Goal: Task Accomplishment & Management: Use online tool/utility

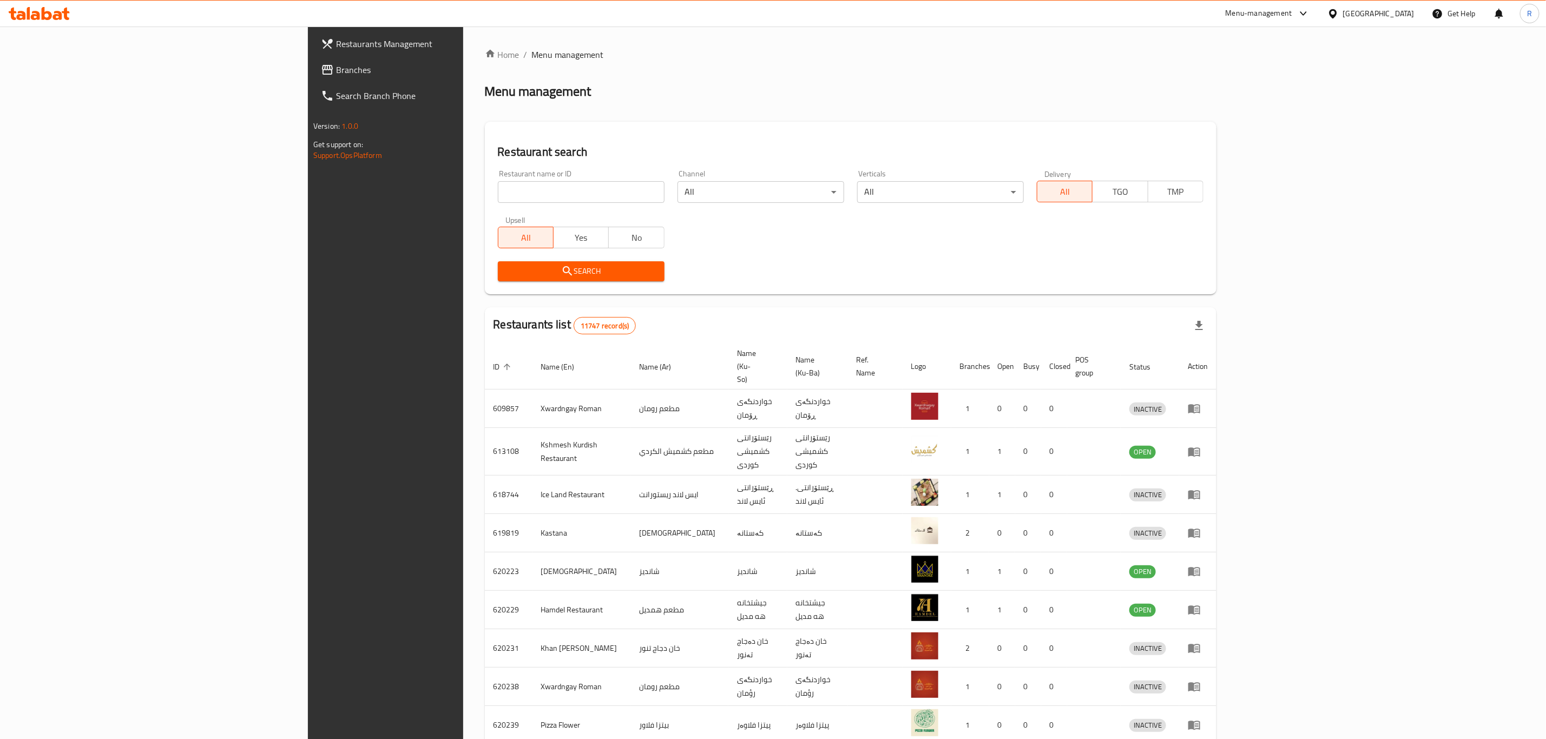
click at [498, 186] on input "search" at bounding box center [581, 192] width 167 height 22
type input "sipan sw"
click button "Search" at bounding box center [581, 271] width 167 height 20
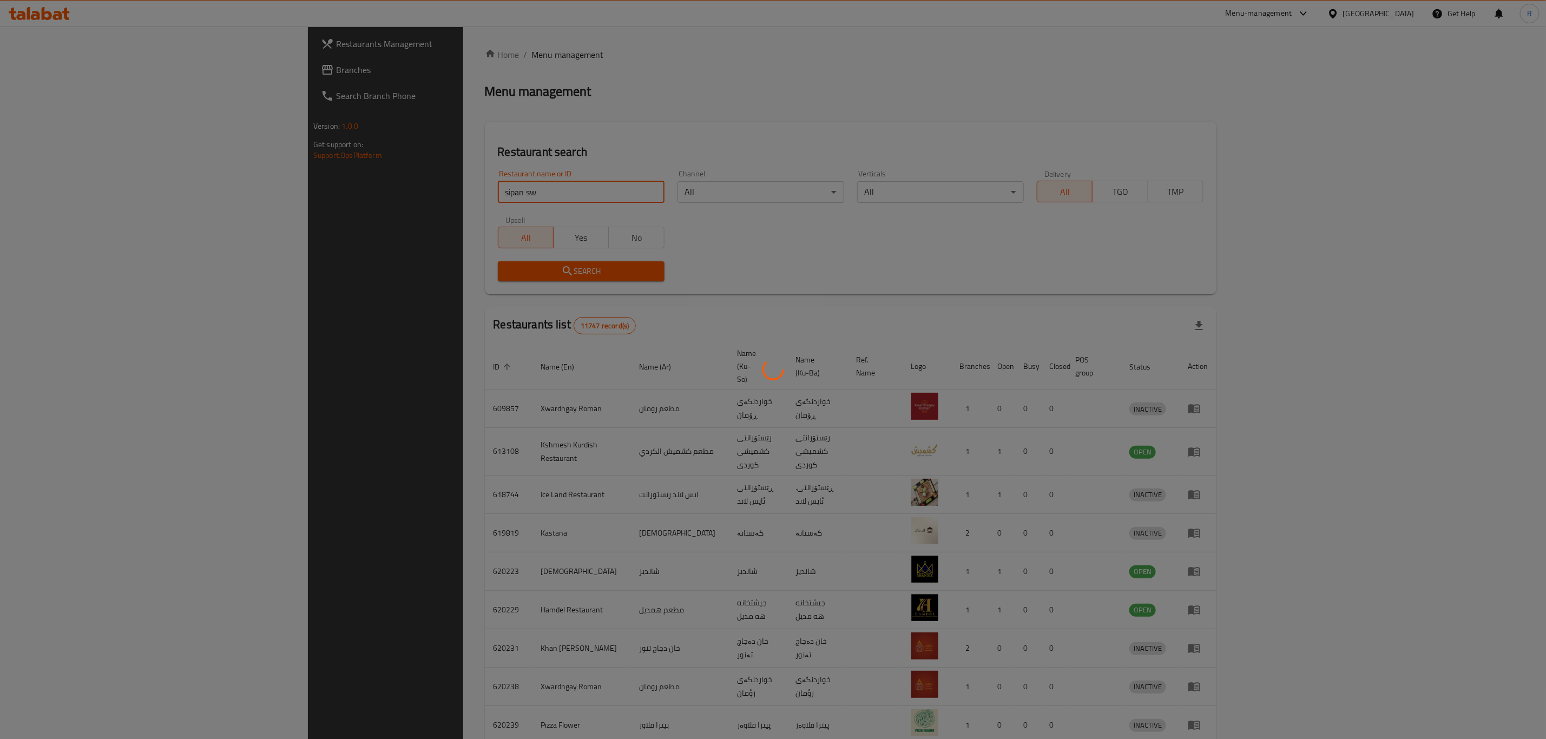
click button "Search" at bounding box center [581, 271] width 167 height 20
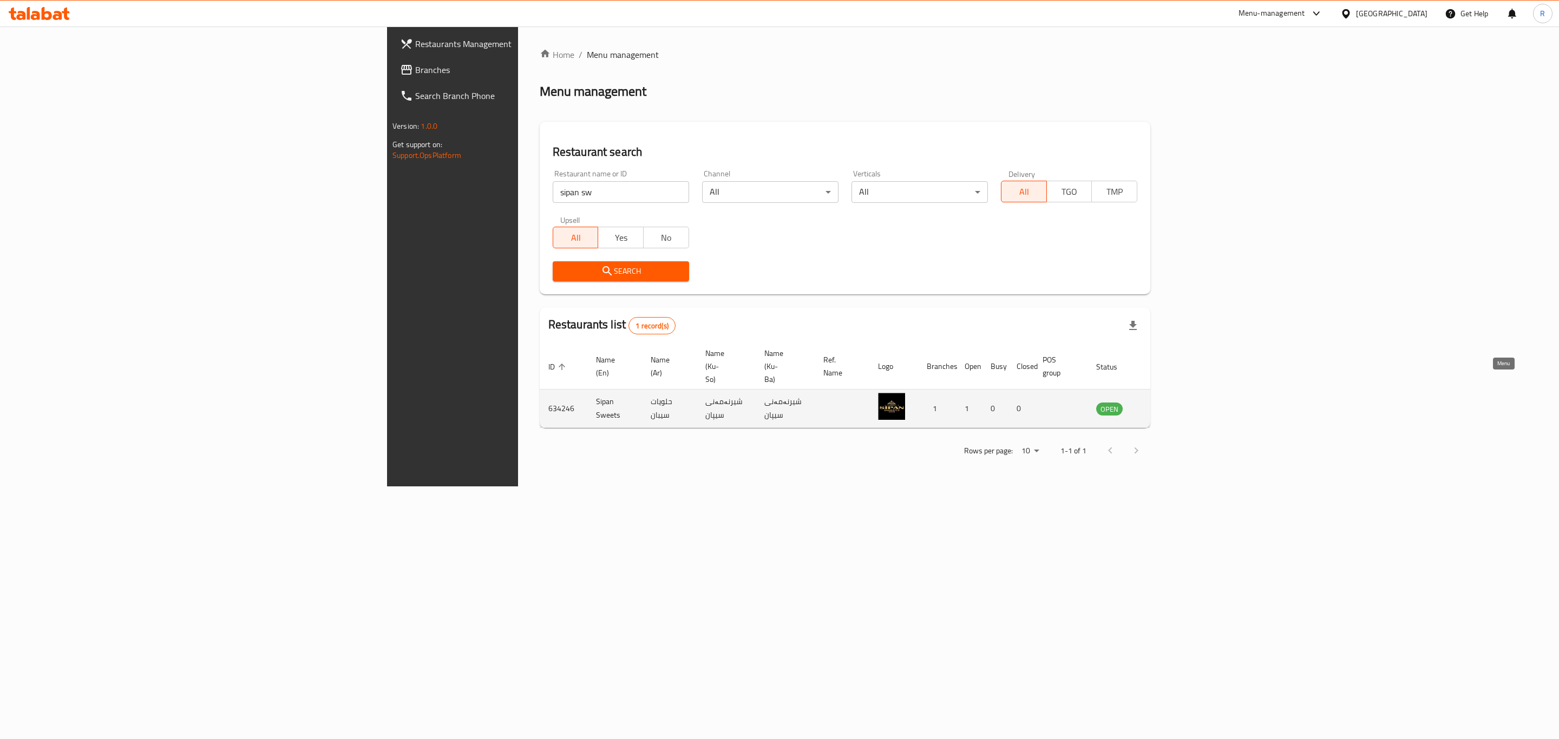
click at [1165, 405] on icon "enhanced table" at bounding box center [1159, 409] width 12 height 9
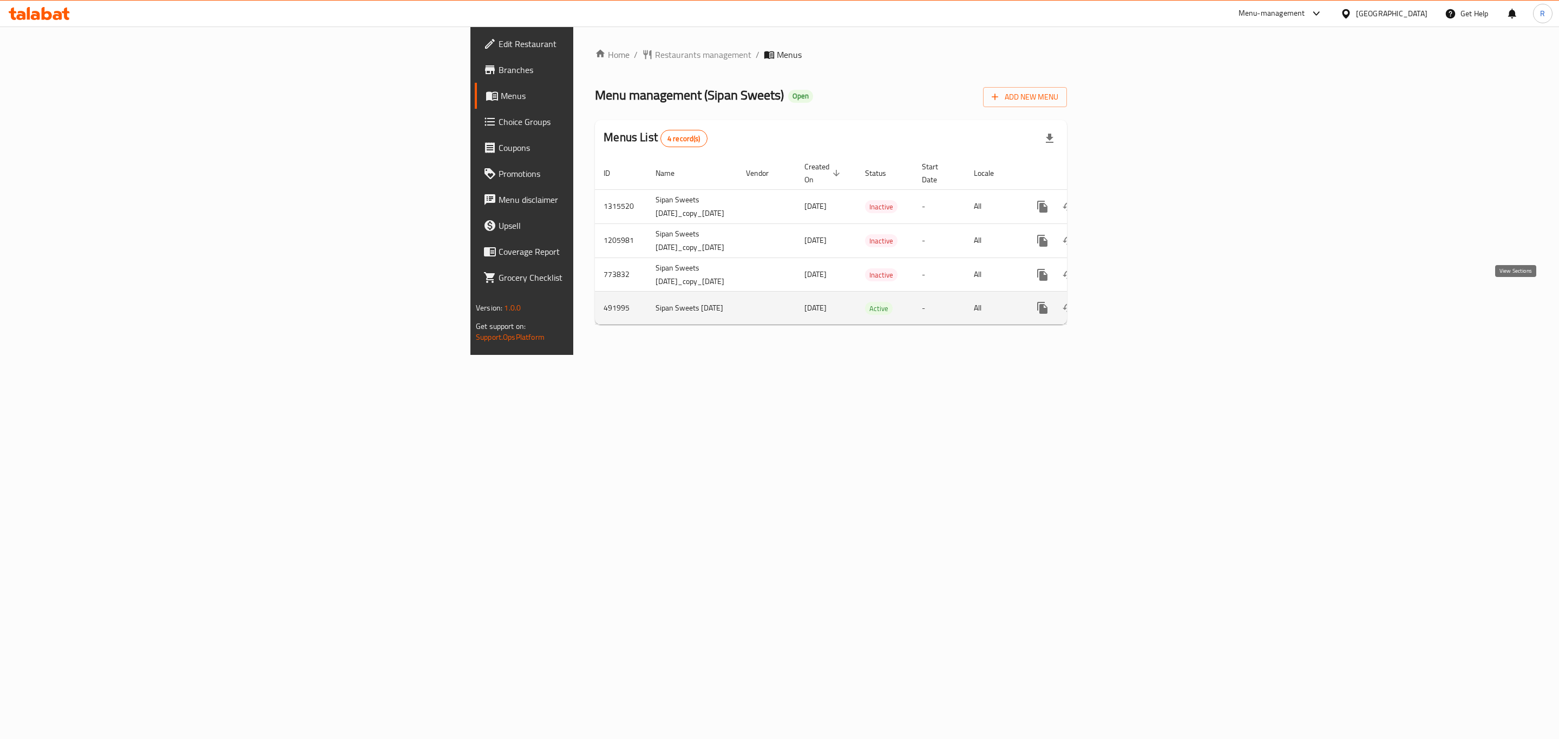
click at [1125, 303] on icon "enhanced table" at bounding box center [1120, 308] width 10 height 10
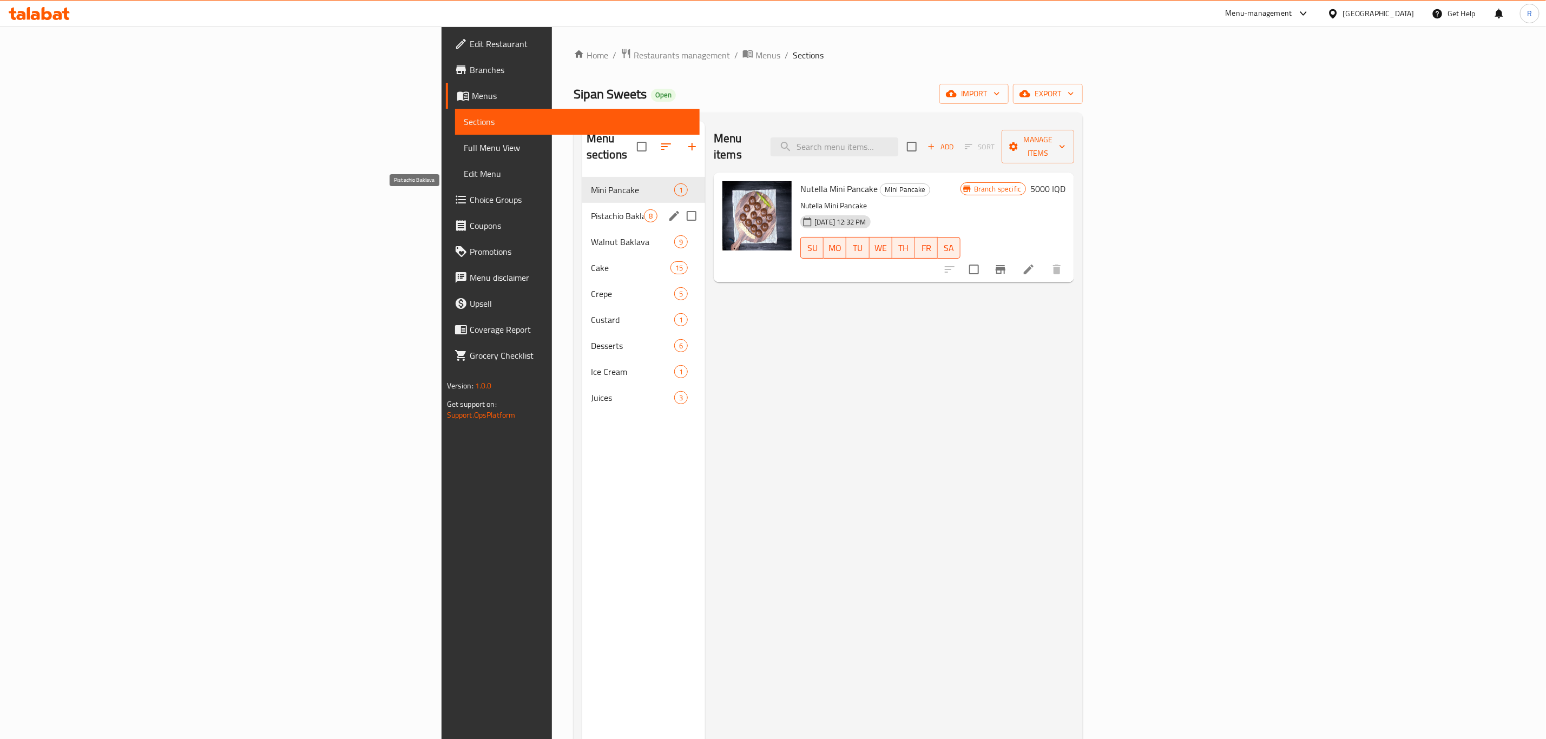
click at [591, 209] on span "Pistachio Baklava" at bounding box center [617, 215] width 53 height 13
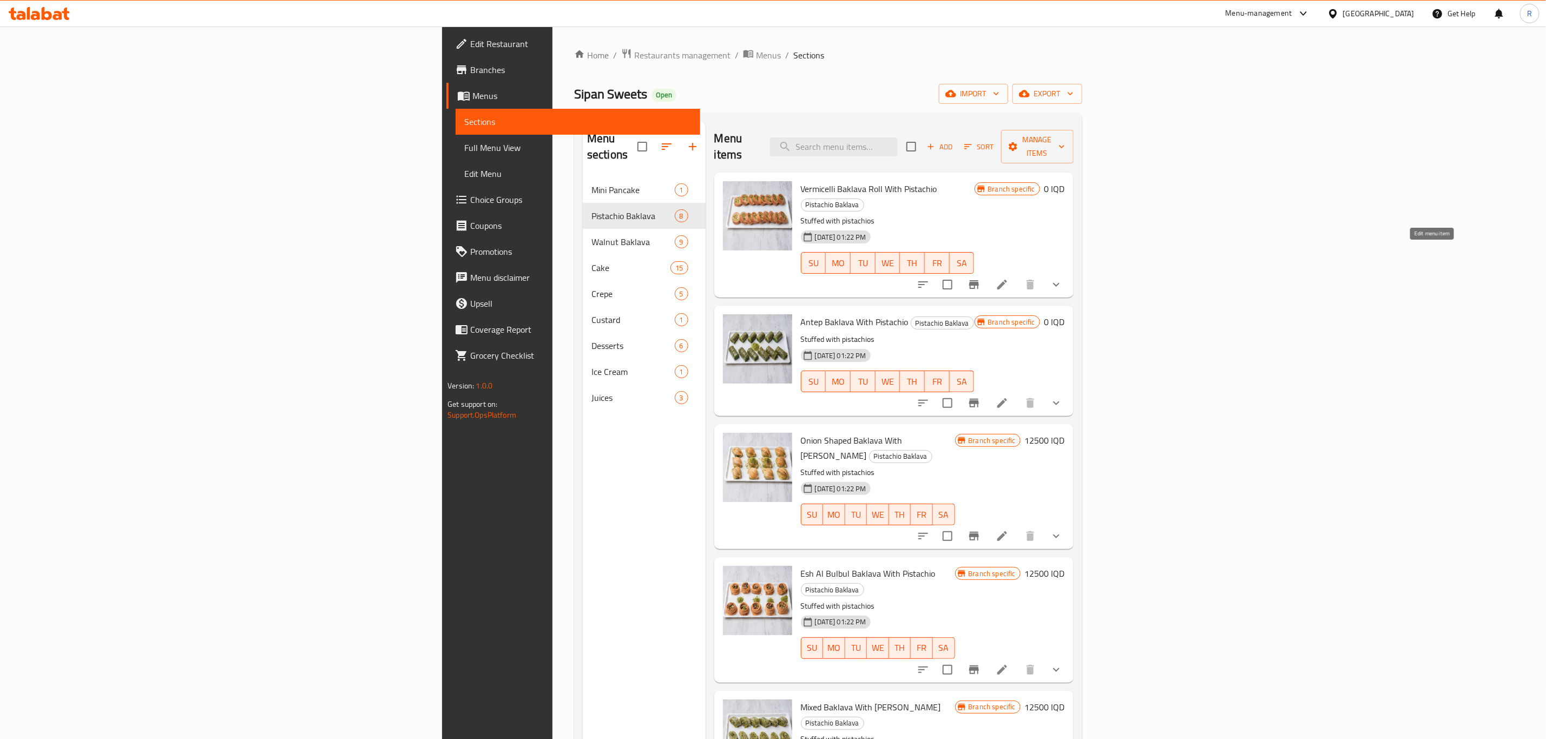
click at [1009, 278] on icon at bounding box center [1002, 284] width 13 height 13
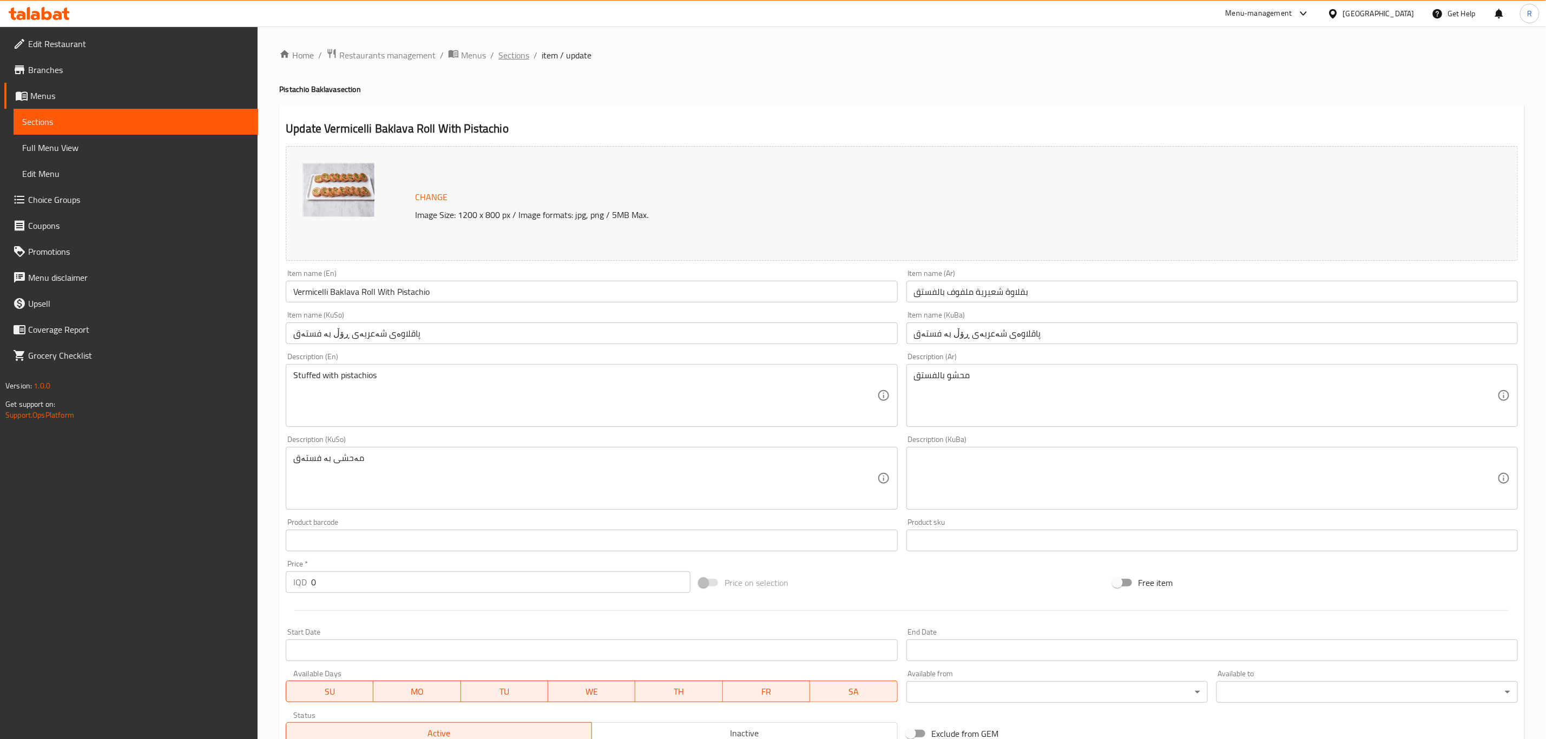
click at [514, 57] on span "Sections" at bounding box center [513, 55] width 31 height 13
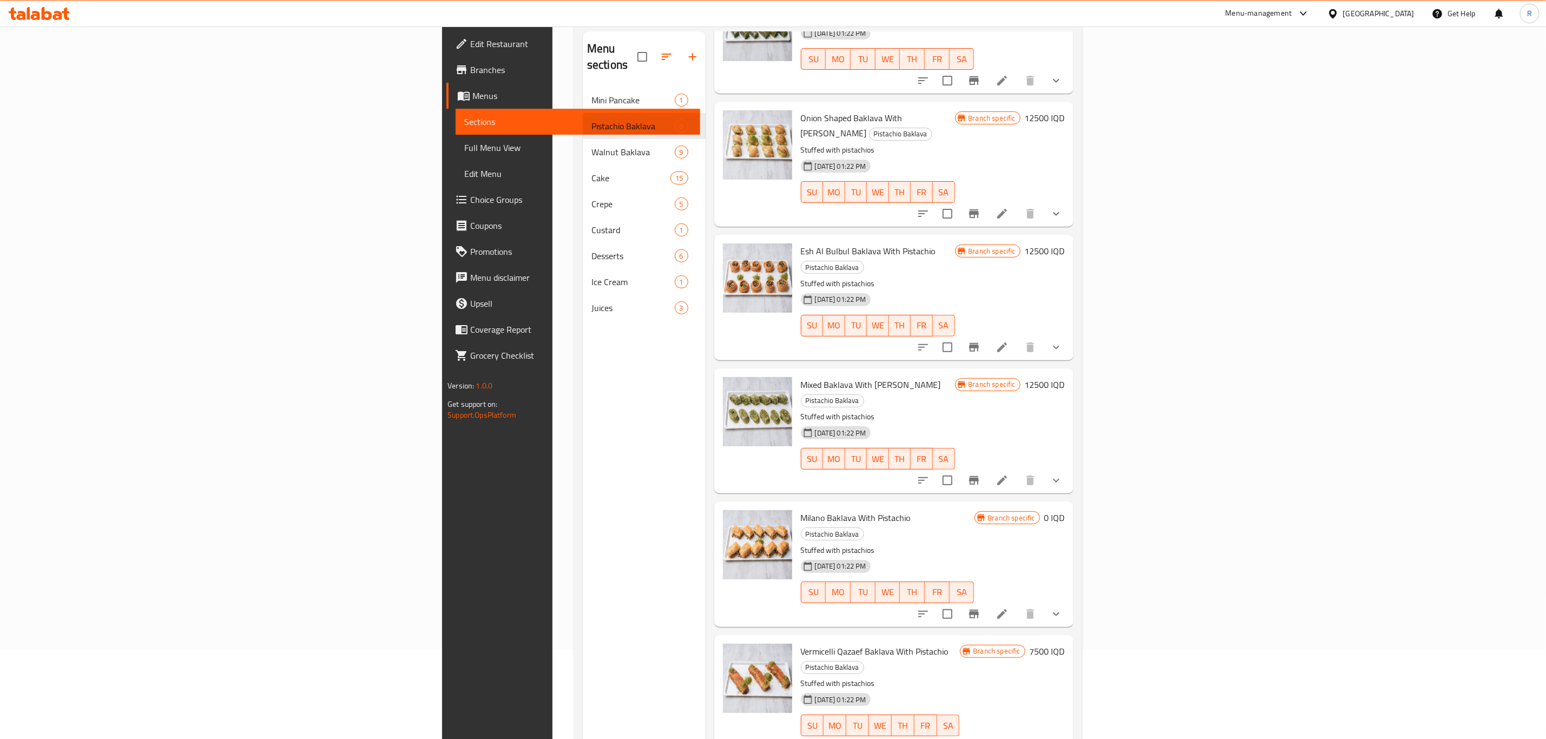
scroll to position [152, 0]
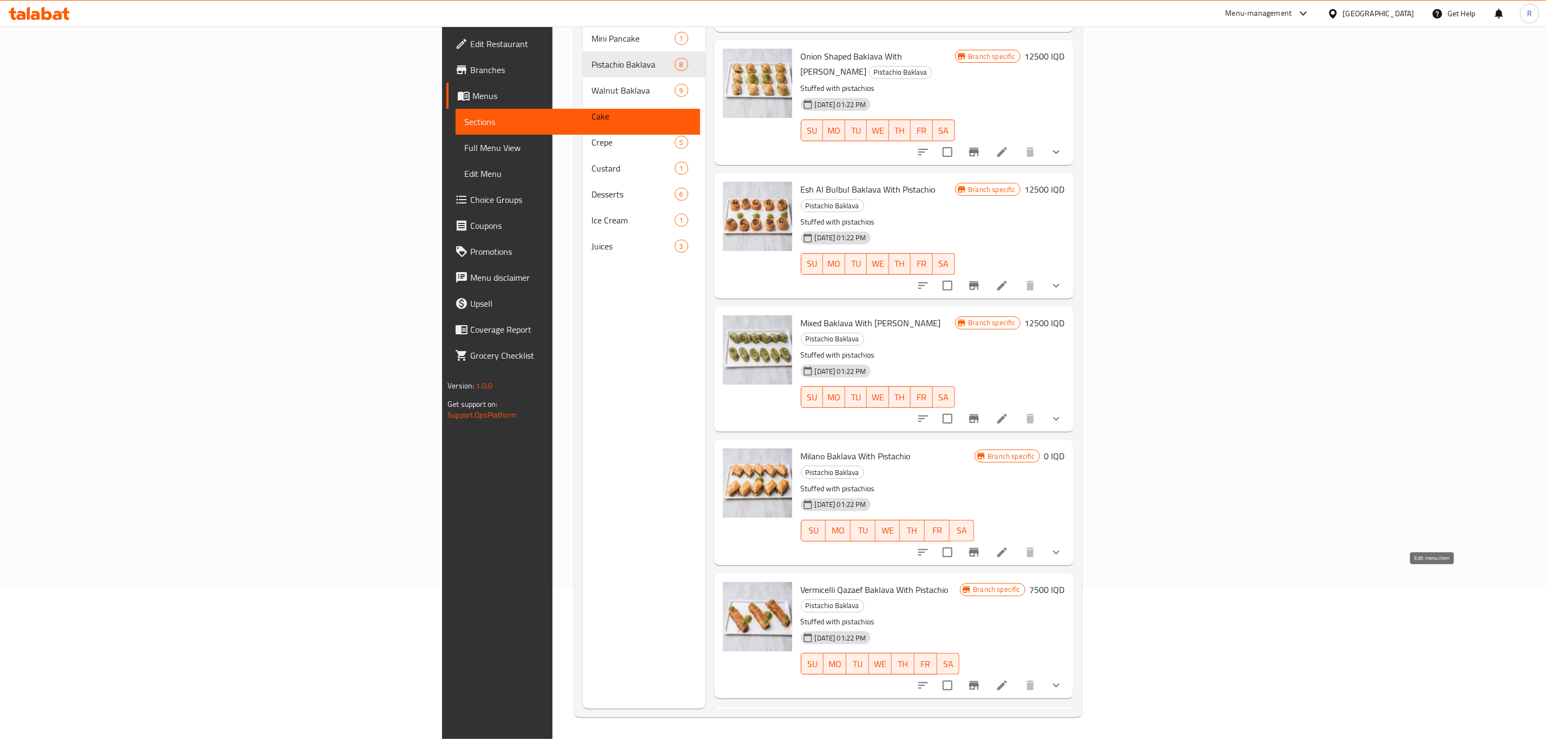
click at [1009, 679] on icon at bounding box center [1002, 685] width 13 height 13
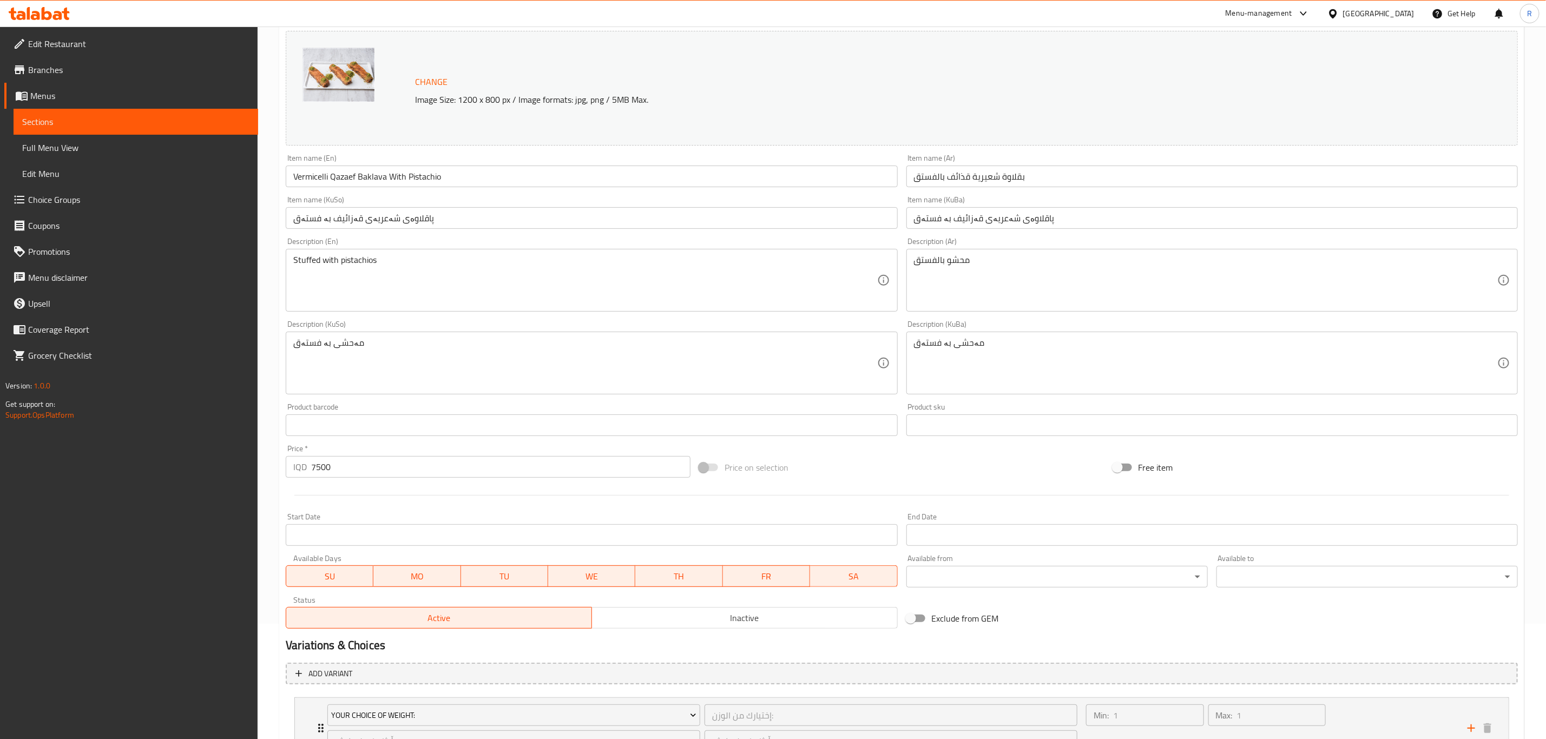
scroll to position [210, 0]
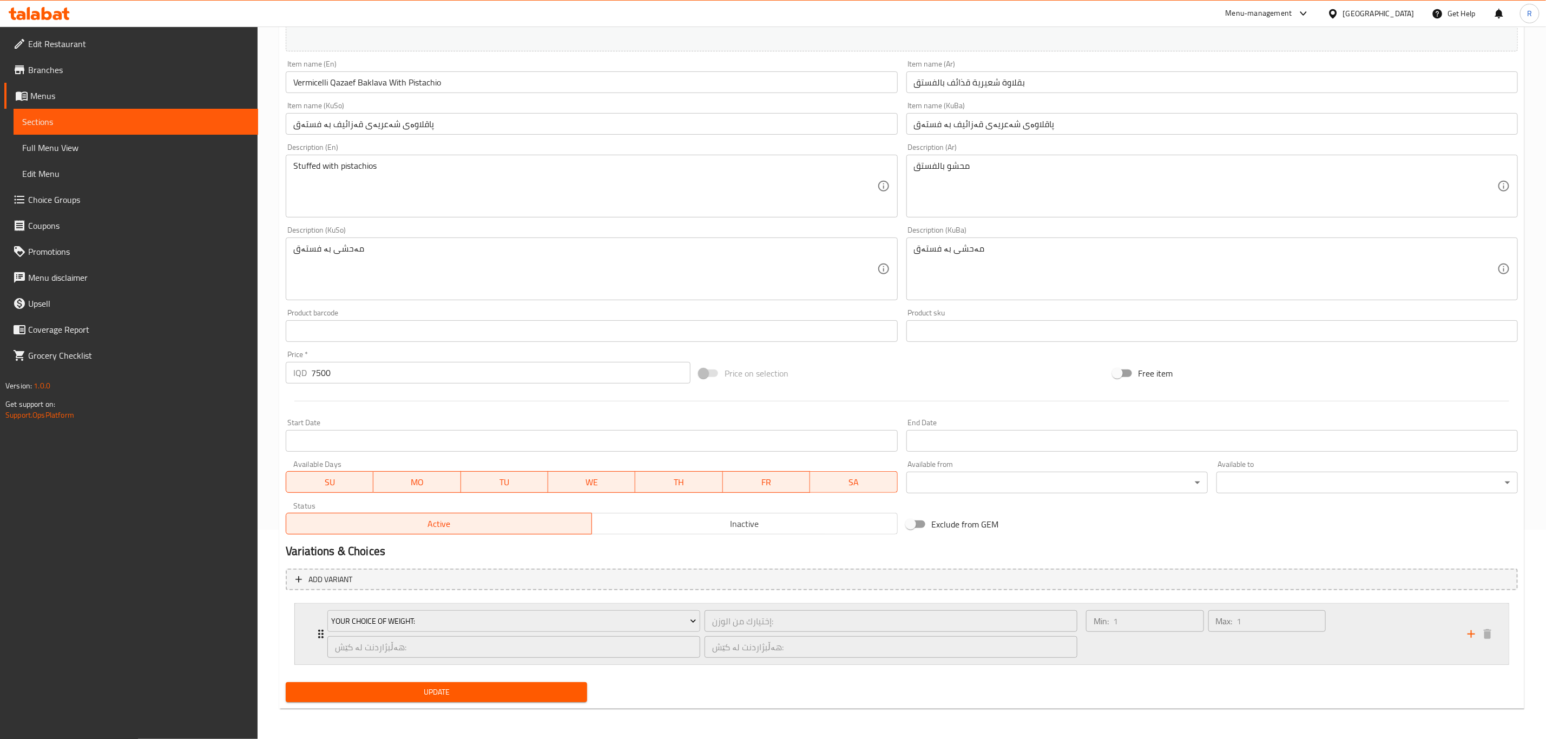
click at [321, 635] on div "Your Choice Of Weight: إختيارك من الوزن: ​ هەڵبژاردنت لە کێش: ​ هەڵبژاردنت لە ک…" at bounding box center [702, 634] width 763 height 61
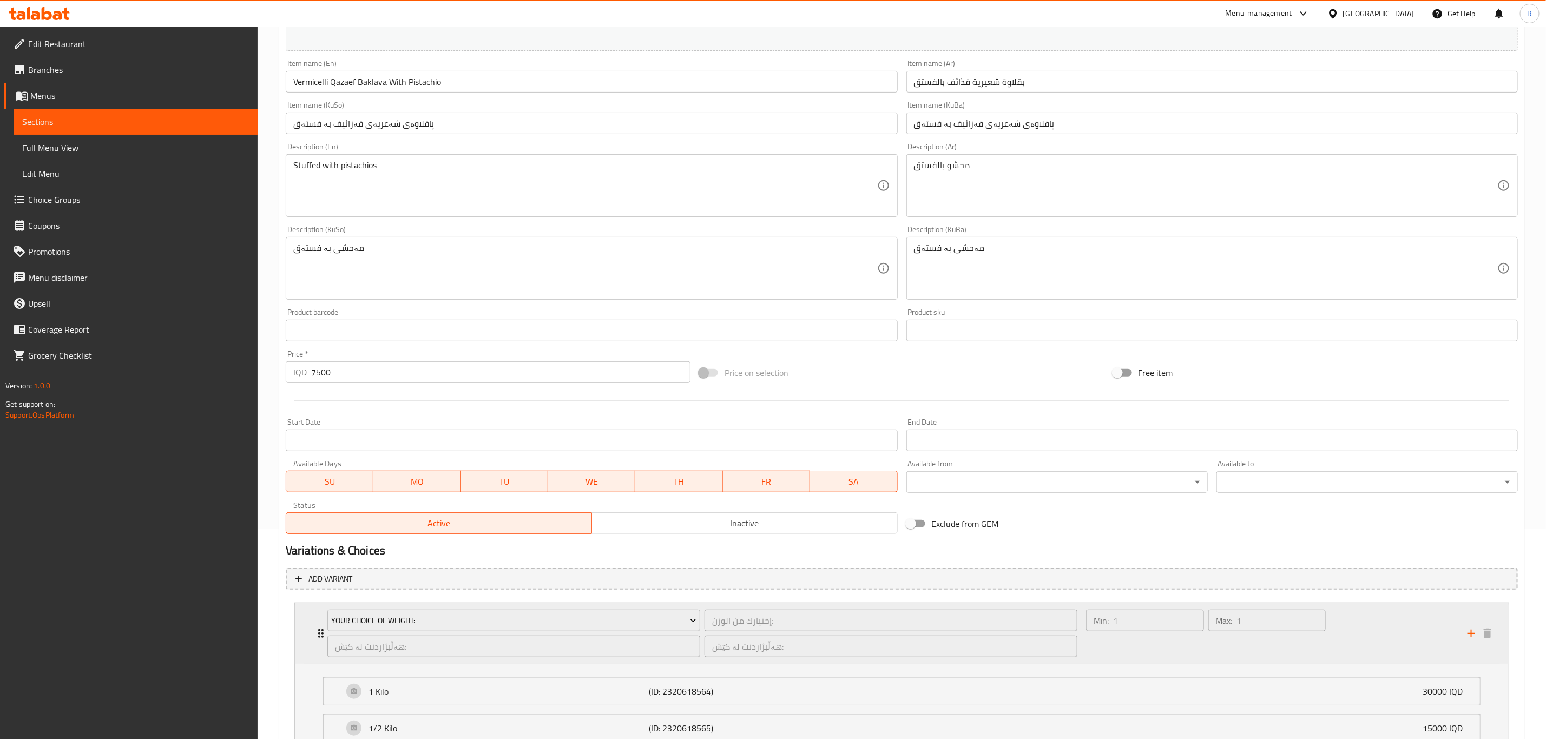
scroll to position [344, 0]
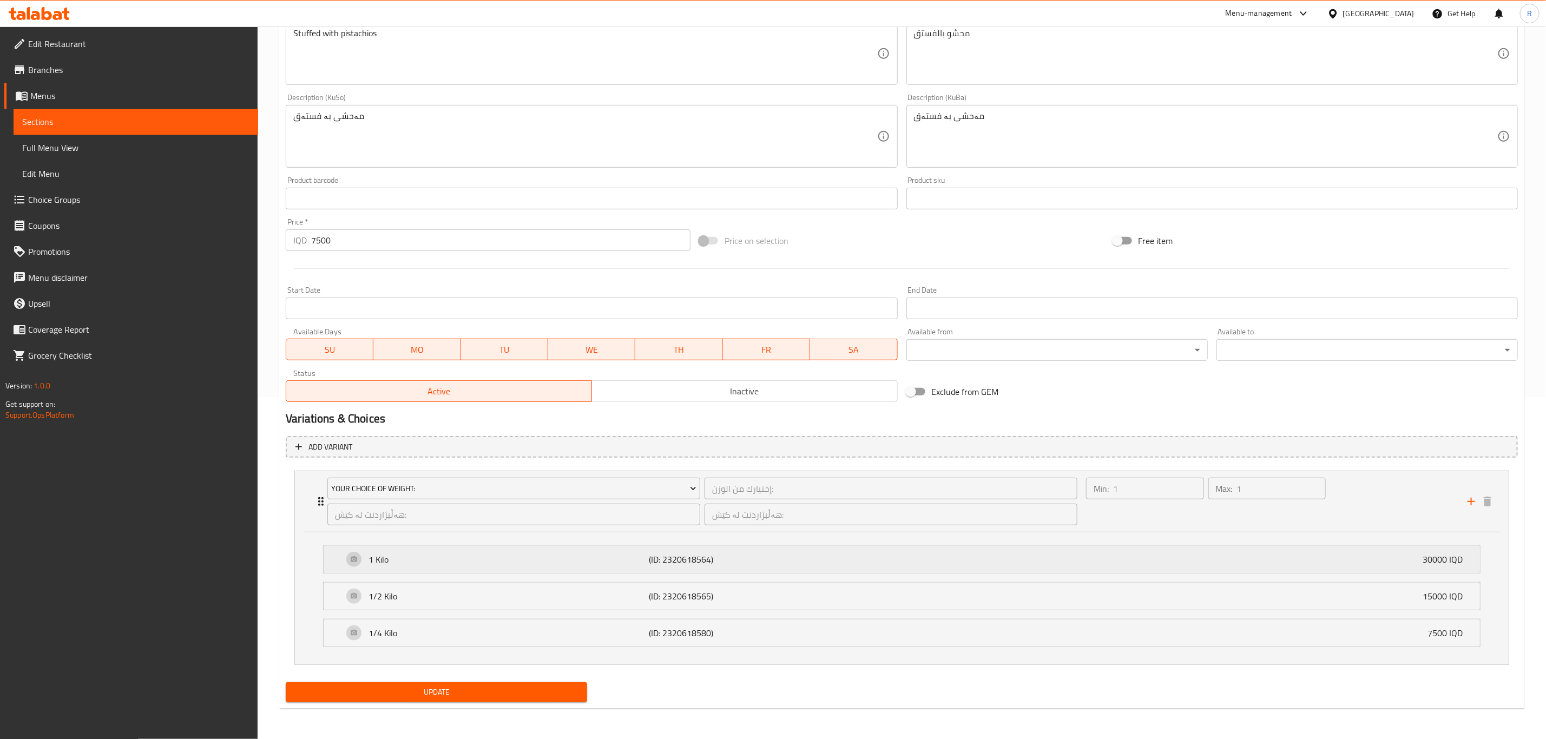
click at [823, 558] on p "(ID: 2320618564)" at bounding box center [742, 559] width 187 height 13
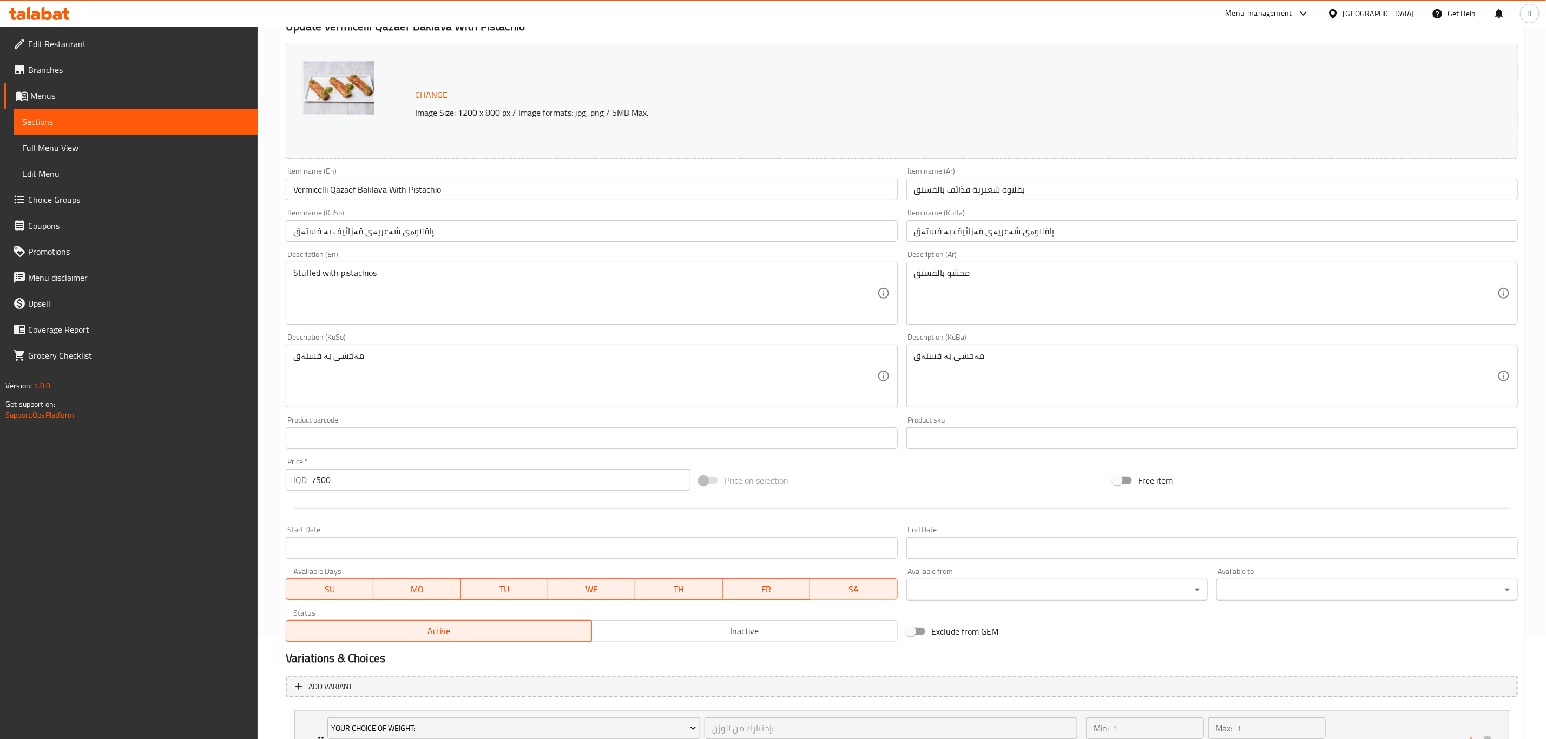
scroll to position [0, 0]
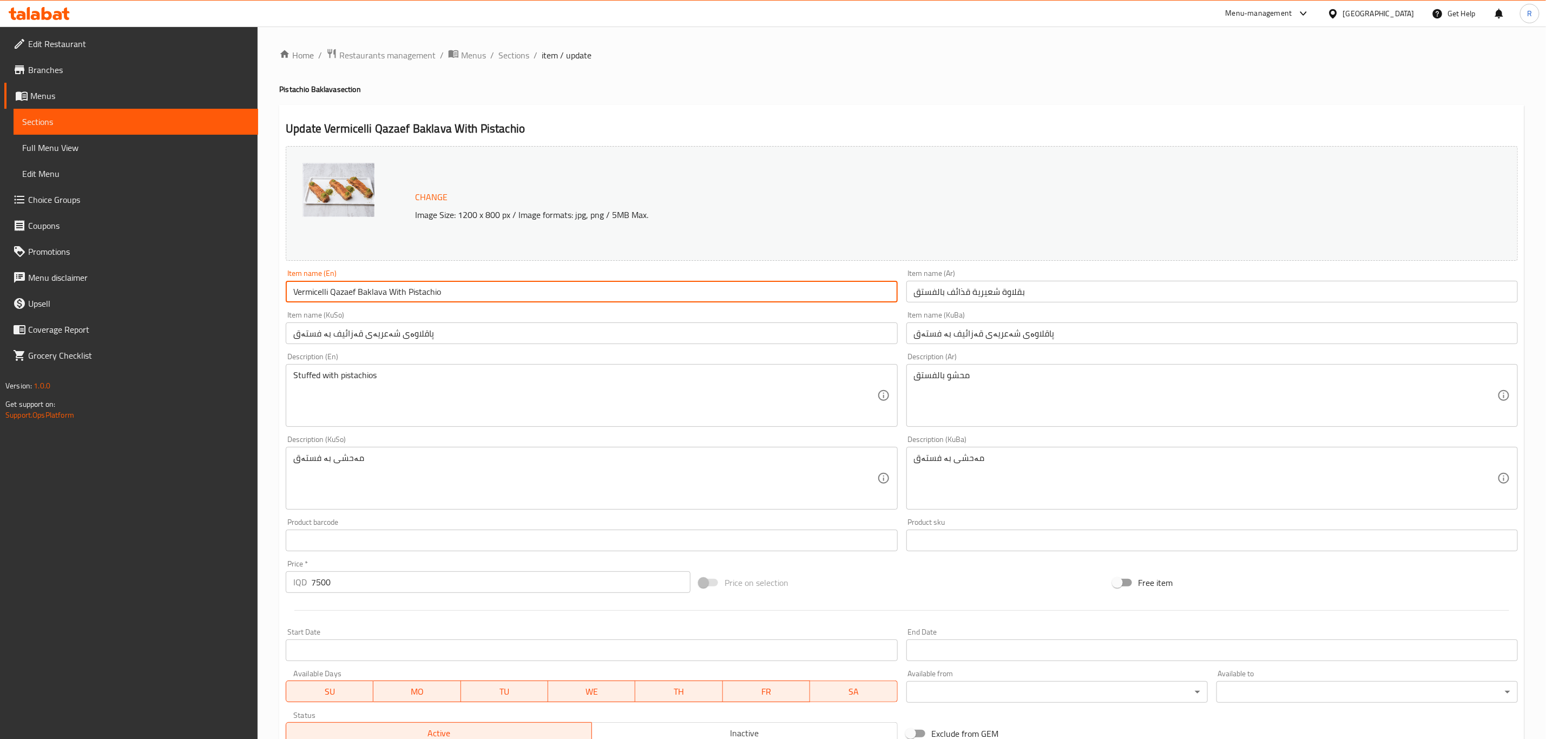
drag, startPoint x: 465, startPoint y: 294, endPoint x: 292, endPoint y: 293, distance: 172.6
click at [292, 293] on input "Vermicelli Qazaef Baklava With Pistachio" at bounding box center [592, 292] width 612 height 22
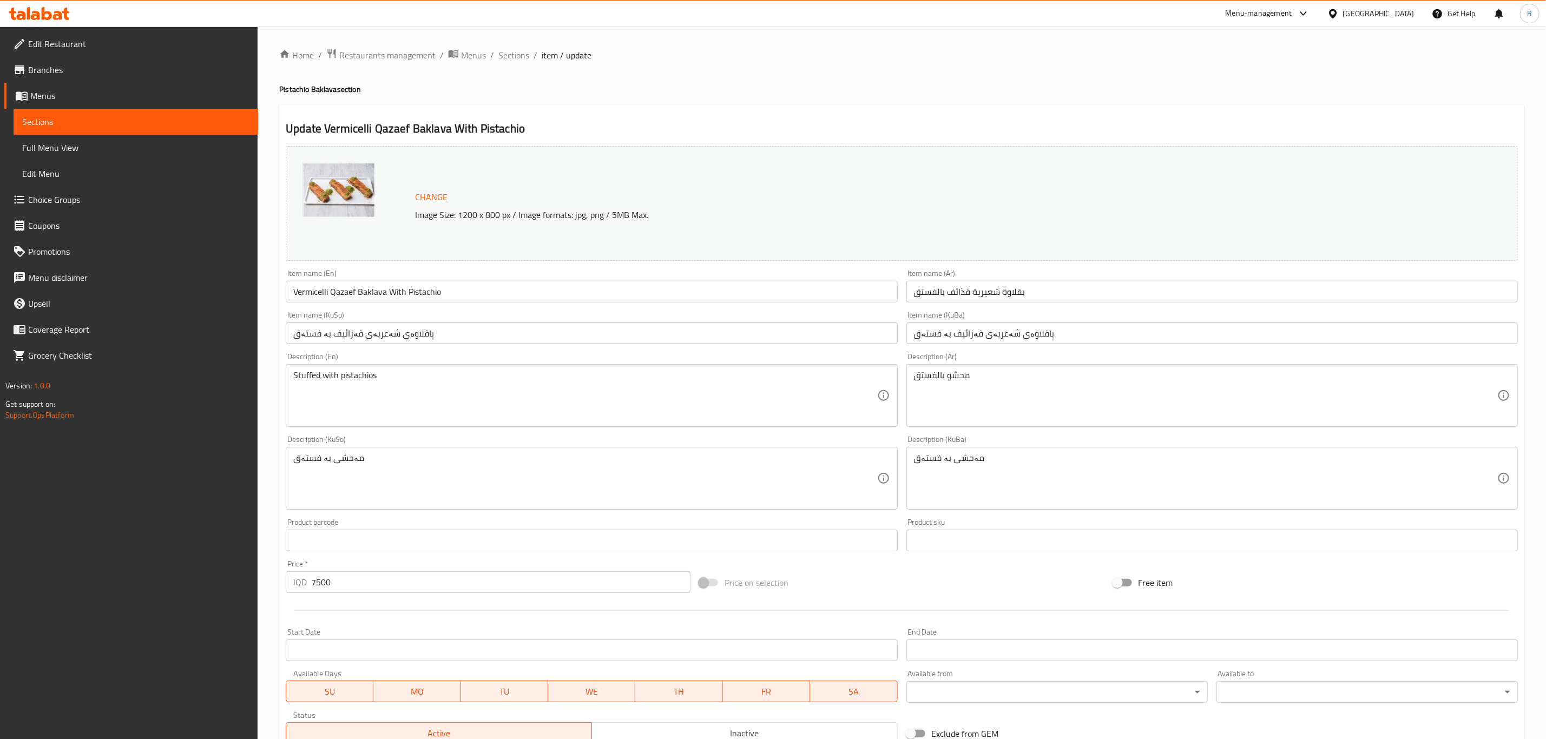
drag, startPoint x: 364, startPoint y: 86, endPoint x: 276, endPoint y: 89, distance: 87.7
click at [276, 89] on div "Home / Restaurants management / Menus / Sections / item / update Pistachio Bakl…" at bounding box center [902, 632] width 1289 height 1210
copy h4 "Pistachio Baklava section"
